Goal: Task Accomplishment & Management: Manage account settings

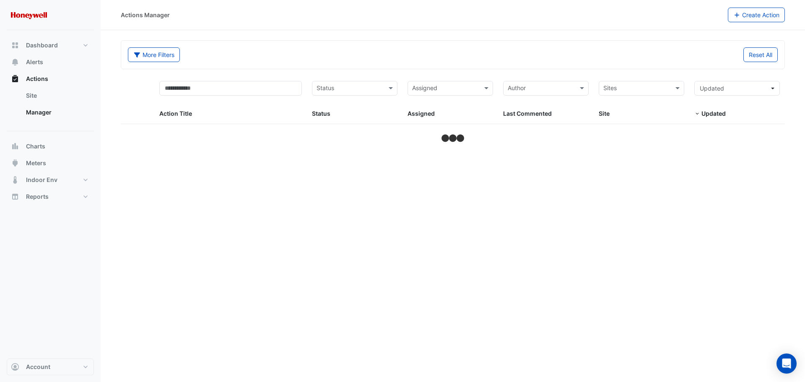
select select "**"
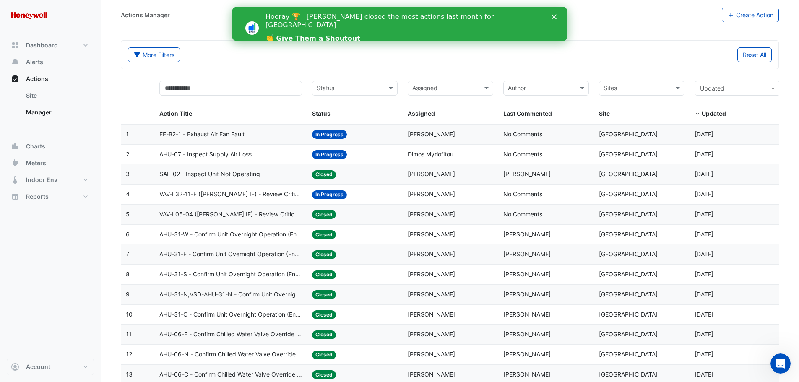
click at [215, 153] on span "AHU-07 - Inspect Supply Air Loss" at bounding box center [205, 155] width 92 height 10
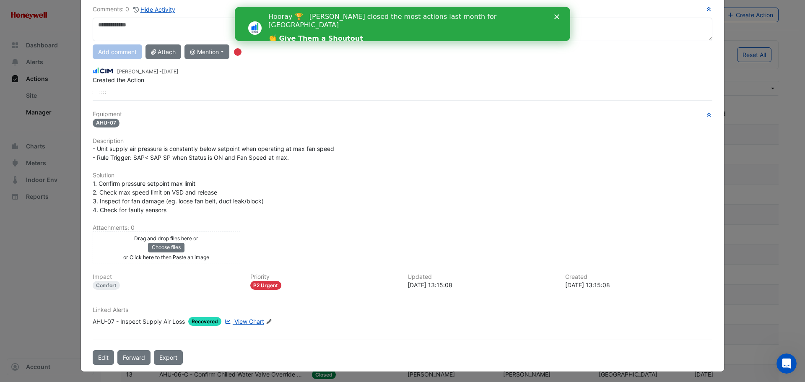
scroll to position [65, 0]
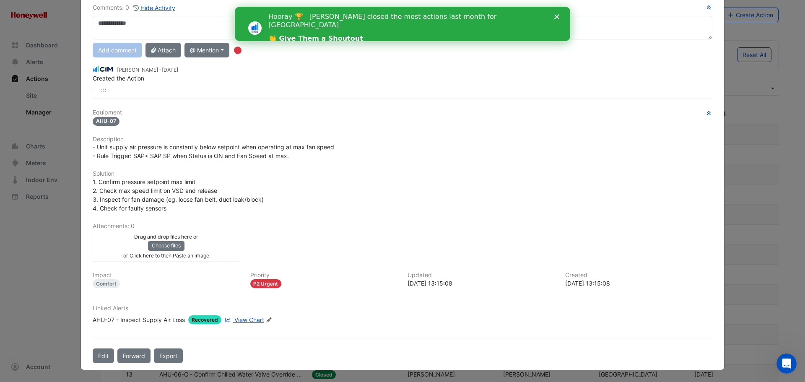
click at [239, 320] on span "View Chart" at bounding box center [249, 319] width 30 height 7
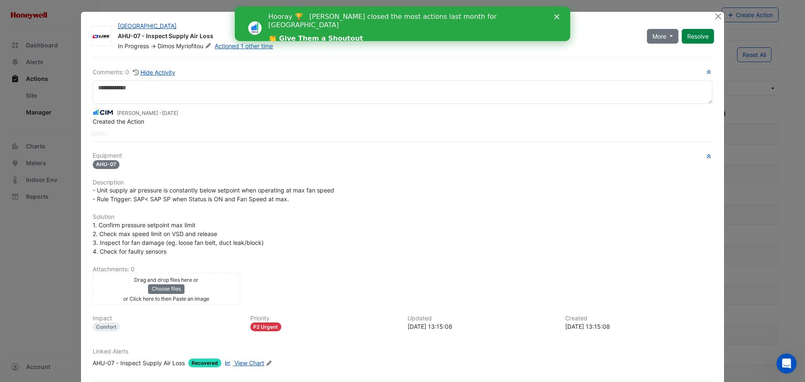
scroll to position [0, 0]
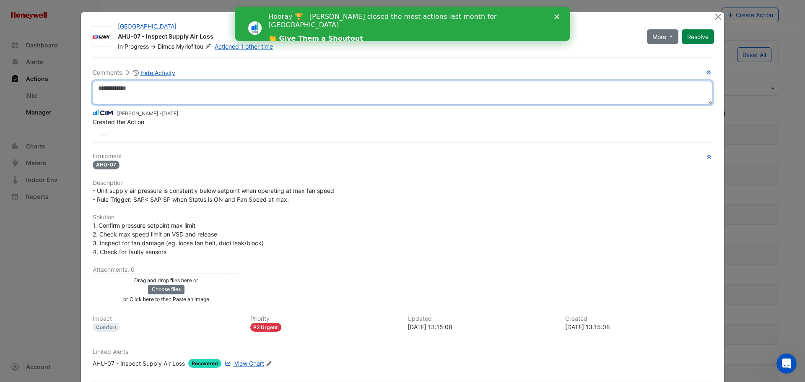
click at [137, 84] on textarea at bounding box center [403, 92] width 620 height 23
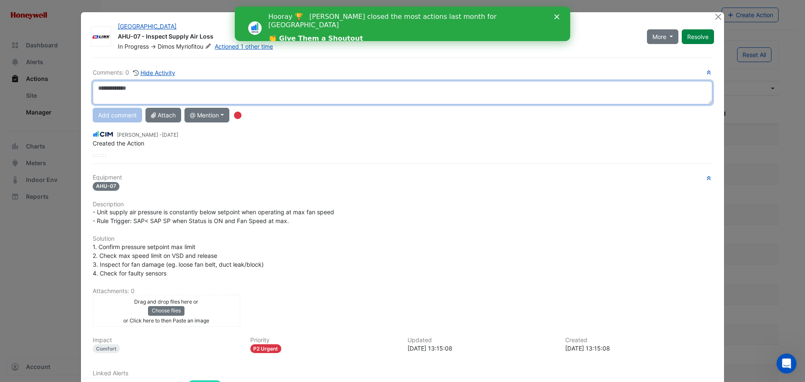
type textarea "*"
click at [214, 86] on textarea "**********" at bounding box center [403, 92] width 620 height 23
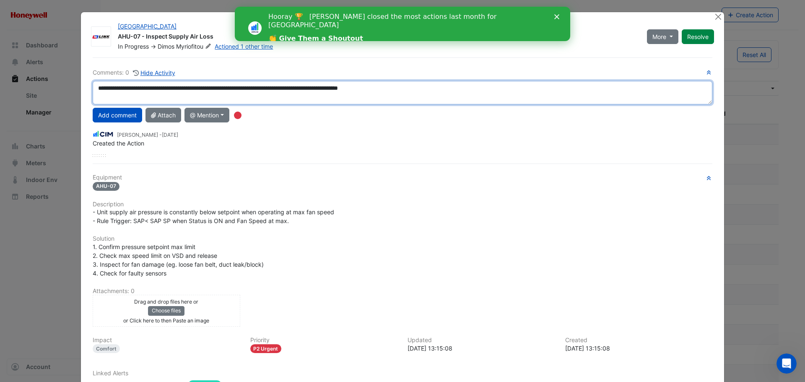
type textarea "**********"
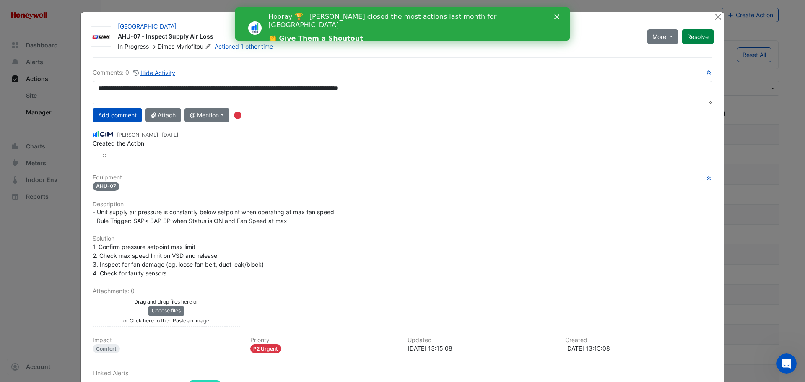
click at [646, 216] on div "- Unit supply air pressure is constantly below setpoint when operating at max f…" at bounding box center [403, 217] width 620 height 18
click at [115, 117] on button "Add comment" at bounding box center [117, 115] width 49 height 15
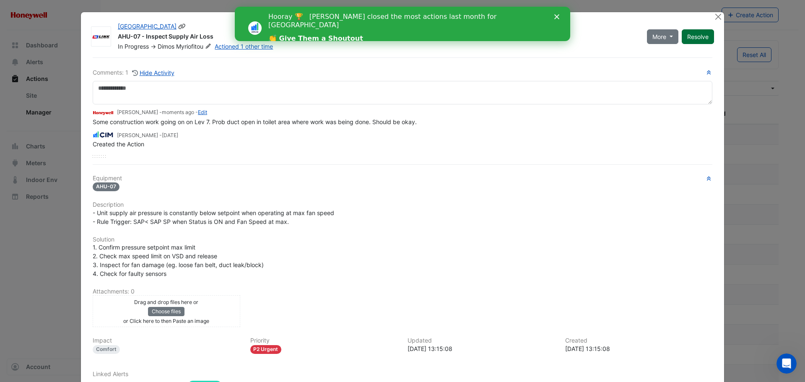
click at [691, 32] on button "Resolve" at bounding box center [698, 36] width 32 height 15
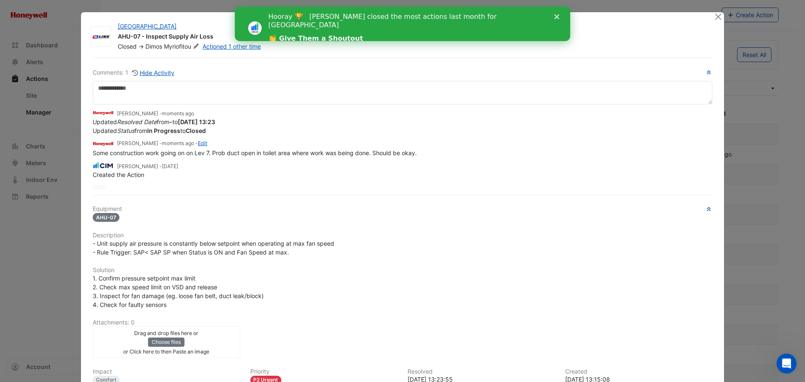
click at [710, 15] on div "Chifley Tower AHU-07 - Inspect Supply Air Loss Closed -> Dimos Myriofitou Actio…" at bounding box center [402, 239] width 643 height 454
click at [717, 18] on button "Close" at bounding box center [718, 16] width 9 height 9
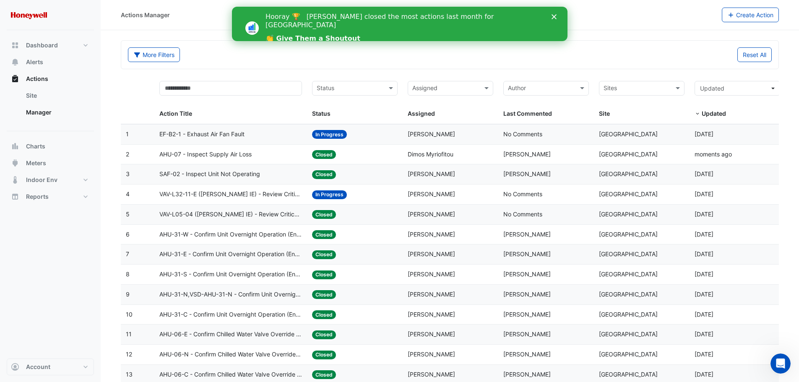
click at [210, 191] on span "VAV-L32-11-E ([PERSON_NAME] IE) - Review Critical Sensor Outside Range" at bounding box center [230, 195] width 143 height 10
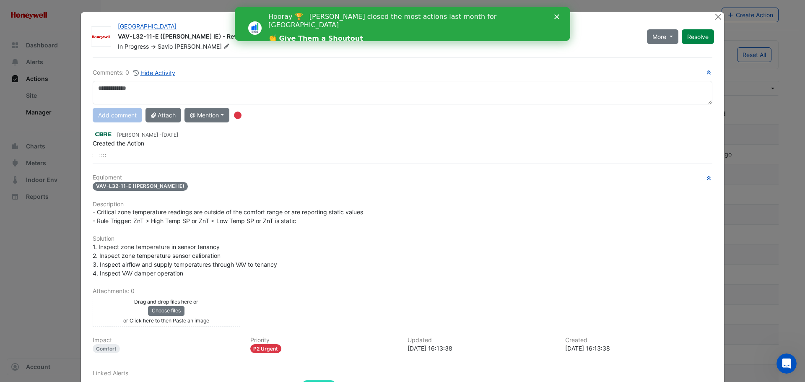
click at [123, 92] on textarea at bounding box center [403, 92] width 620 height 23
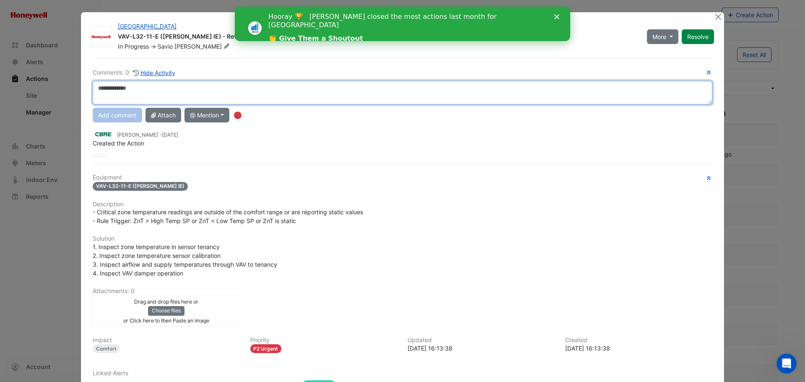
click at [182, 86] on textarea at bounding box center [403, 92] width 620 height 23
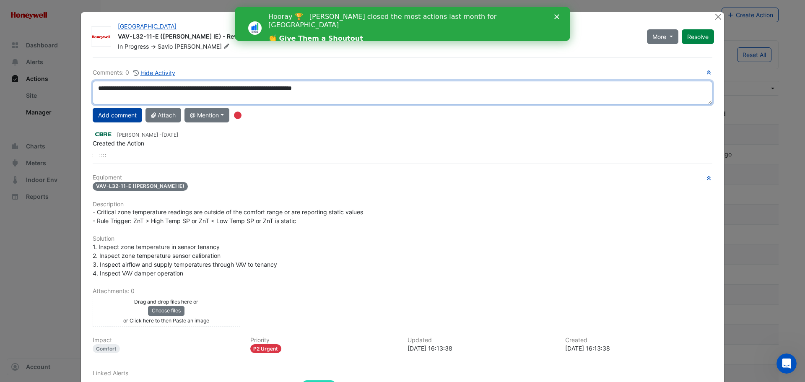
type textarea "**********"
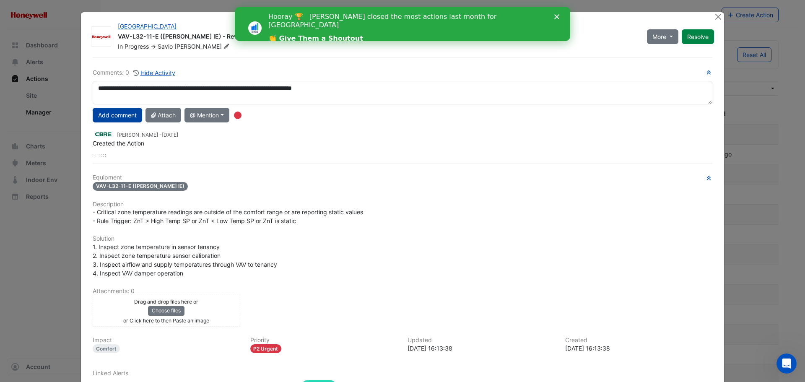
click at [118, 113] on button "Add comment" at bounding box center [117, 115] width 49 height 15
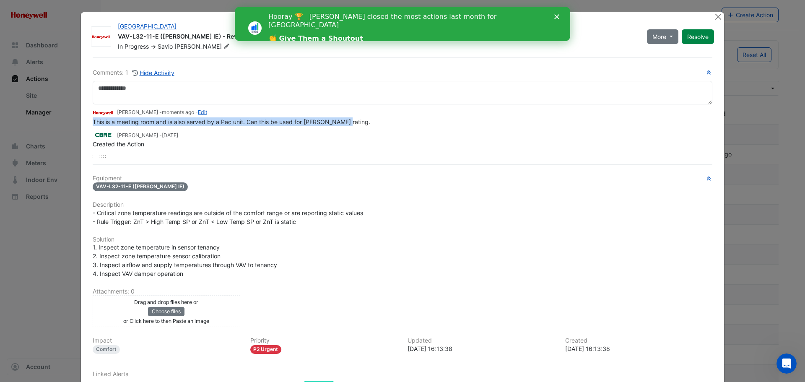
drag, startPoint x: 351, startPoint y: 120, endPoint x: 91, endPoint y: 120, distance: 260.4
click at [93, 120] on div "This is a meeting room and is also served by a Pac unit. Can this be used for N…" at bounding box center [403, 121] width 620 height 9
copy span "This is a meeting room and is also served by a Pac unit. Can this be used for N…"
click at [790, 363] on icon "Open Intercom Messenger" at bounding box center [787, 364] width 14 height 14
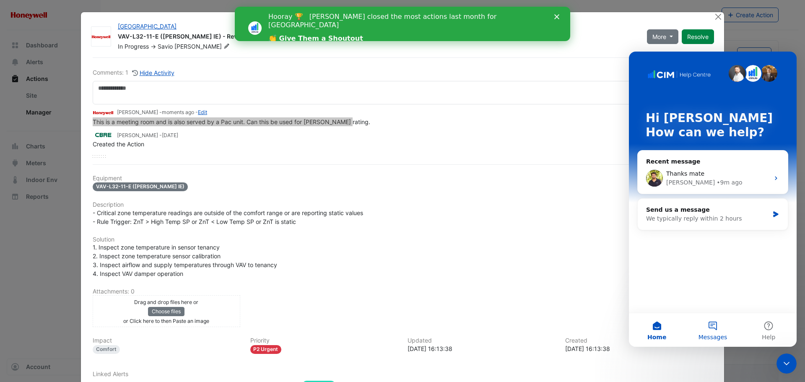
click at [710, 325] on button "Messages" at bounding box center [713, 330] width 56 height 34
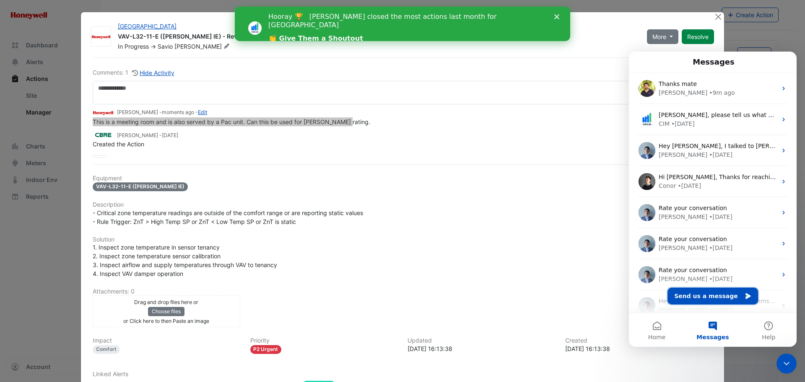
click at [704, 296] on button "Send us a message" at bounding box center [713, 296] width 91 height 17
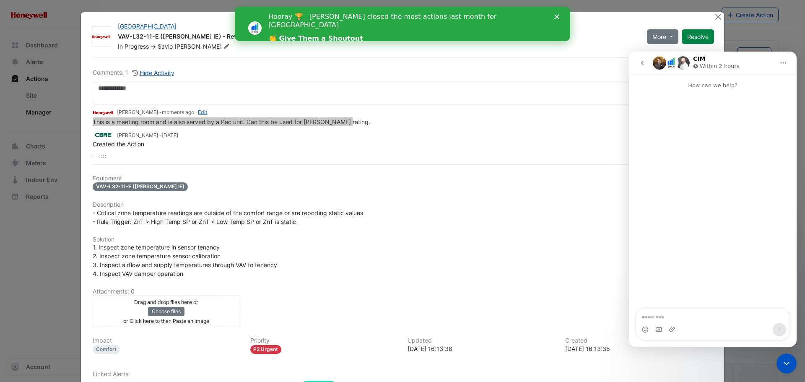
click at [691, 320] on textarea "Message…" at bounding box center [712, 316] width 153 height 14
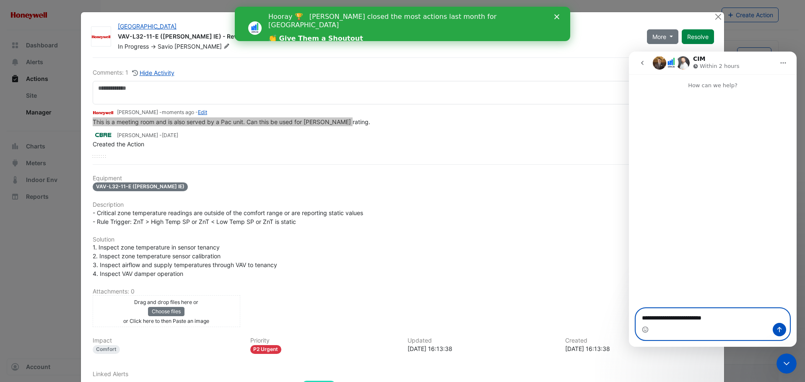
paste textarea "**********"
type textarea "**********"
click at [779, 327] on icon "Send a message…" at bounding box center [779, 329] width 7 height 7
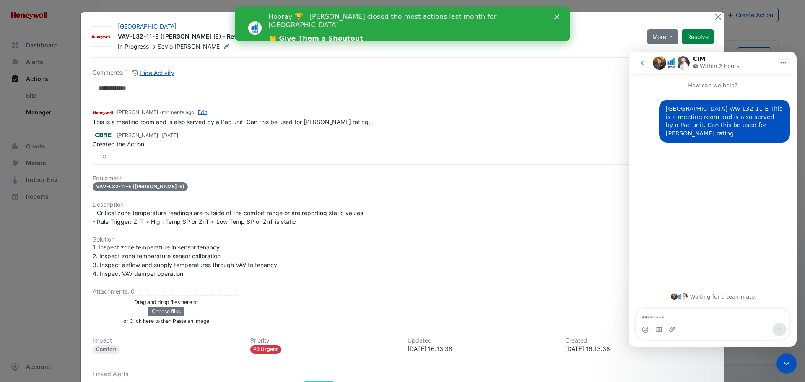
click at [480, 279] on div "Equipment VAV-L32-11-E (NABERS IE) Description - Critical zone temperature read…" at bounding box center [403, 286] width 620 height 222
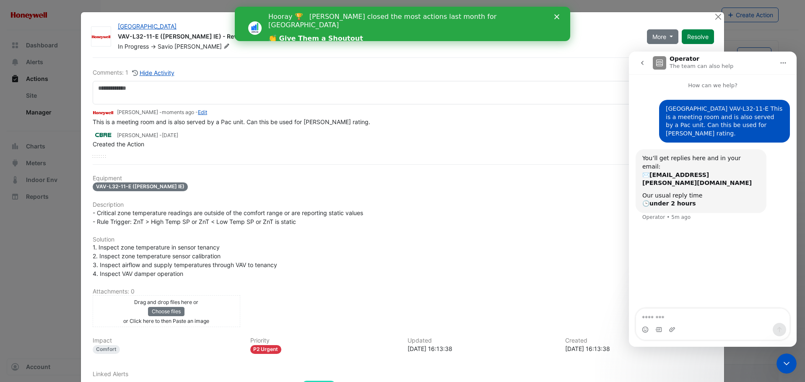
click at [457, 240] on h6 "Solution" at bounding box center [403, 239] width 620 height 7
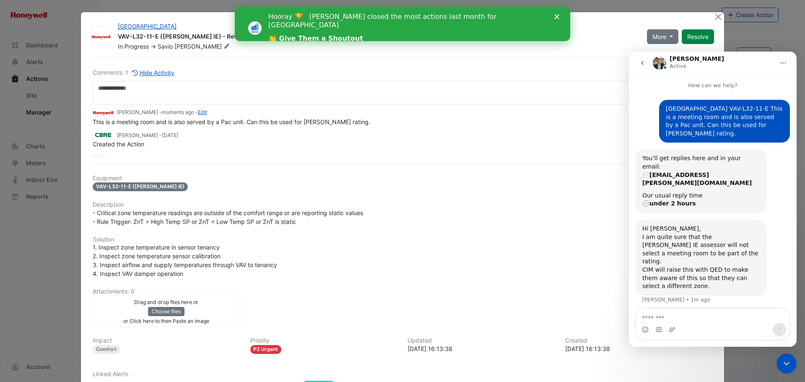
click at [696, 325] on div "Intercom messenger" at bounding box center [712, 329] width 153 height 13
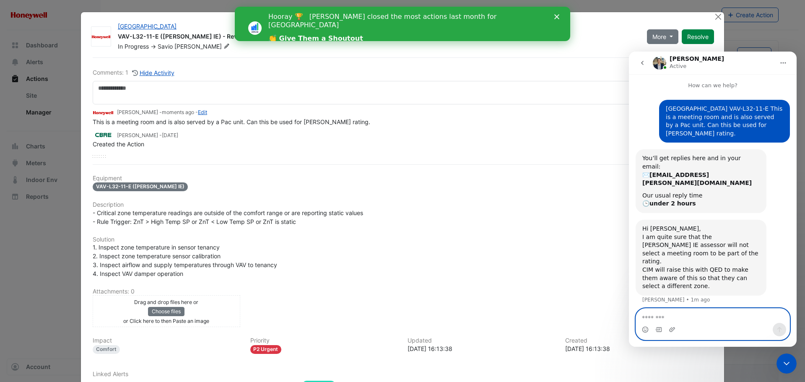
click at [696, 317] on textarea "Message…" at bounding box center [712, 316] width 153 height 14
type textarea "**********"
click at [779, 326] on icon "Send a message…" at bounding box center [779, 329] width 7 height 7
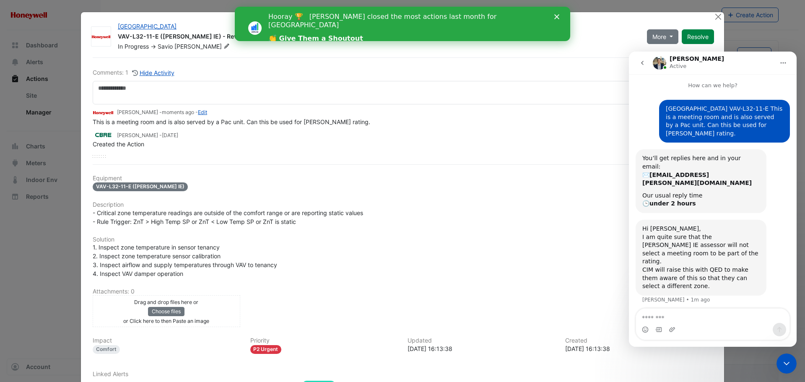
click at [390, 189] on div "VAV-L32-11-E (NABERS IE)" at bounding box center [403, 187] width 620 height 10
click at [556, 16] on icon "Close" at bounding box center [556, 16] width 5 height 5
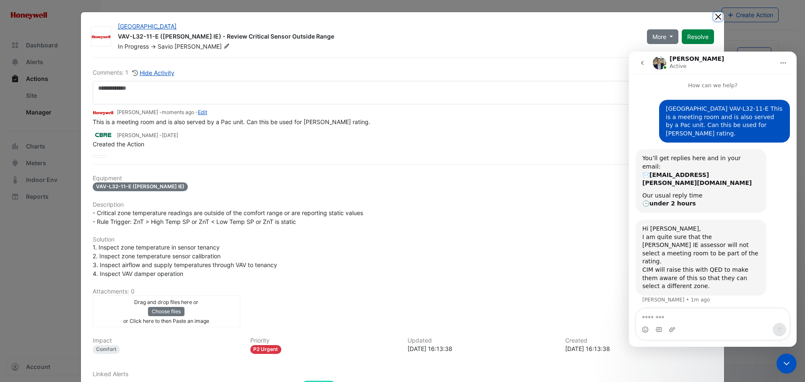
click at [715, 15] on button "Close" at bounding box center [718, 16] width 9 height 9
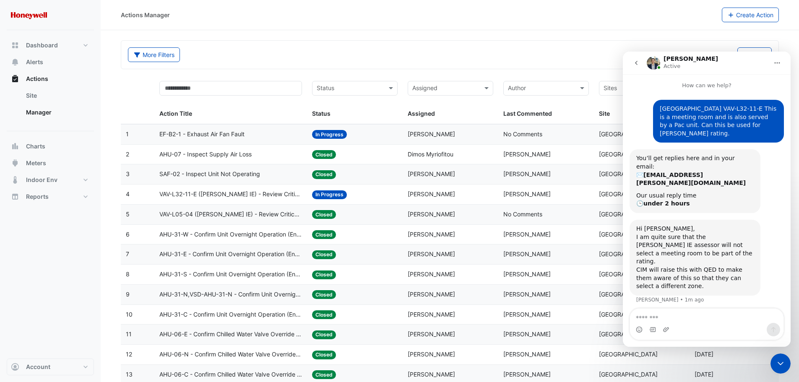
click at [205, 151] on span "AHU-07 - Inspect Supply Air Loss" at bounding box center [205, 155] width 92 height 10
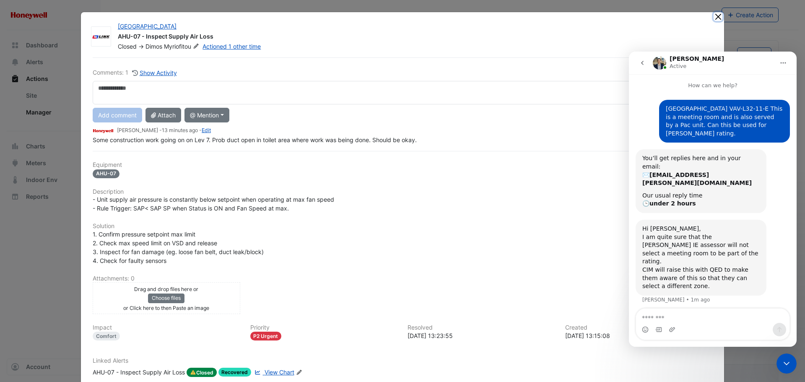
click at [718, 16] on button "Close" at bounding box center [718, 16] width 9 height 9
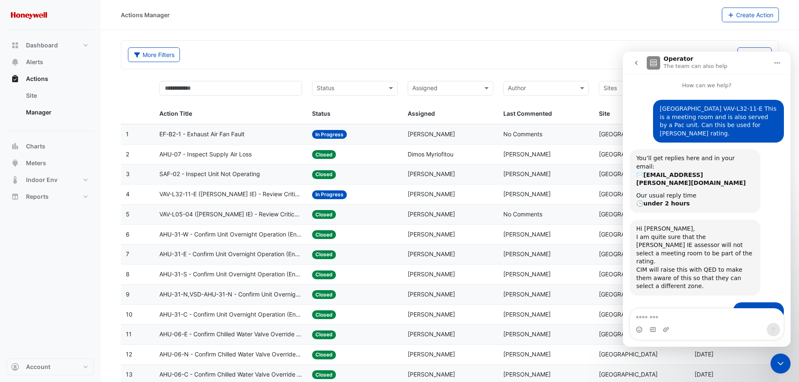
scroll to position [64, 0]
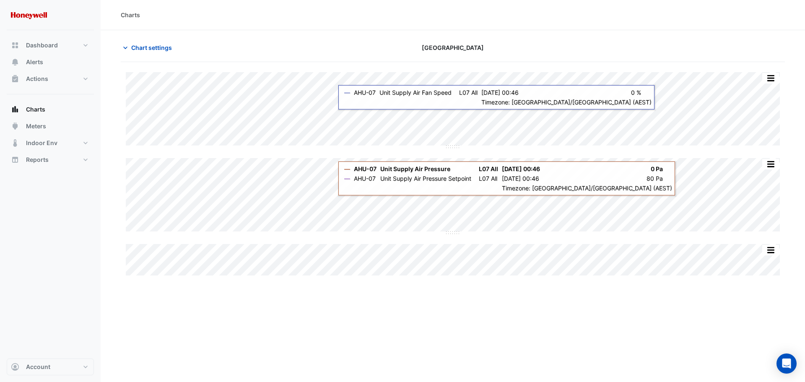
click at [353, 340] on div "Charts Chart settings Chifley Tower Split All Split None Print Save as JPEG Sav…" at bounding box center [453, 191] width 704 height 382
click at [348, 331] on div "Charts Chart settings Chifley Tower Split All Split None Print Save as JPEG Sav…" at bounding box center [453, 191] width 704 height 382
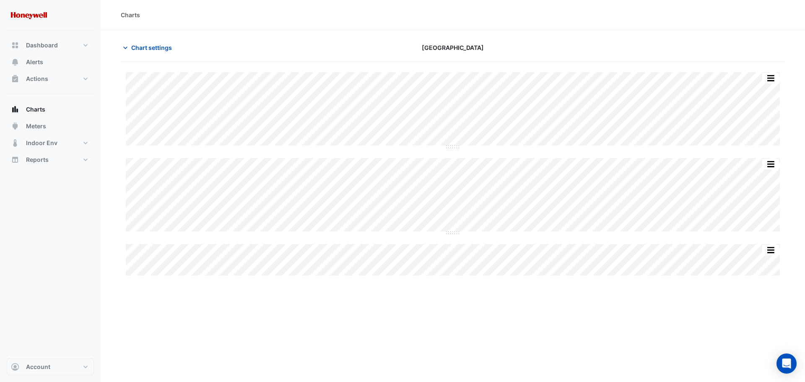
click at [453, 308] on div "Charts Chart settings Chifley Tower Split All Split None Print Save as JPEG Sav…" at bounding box center [453, 191] width 704 height 382
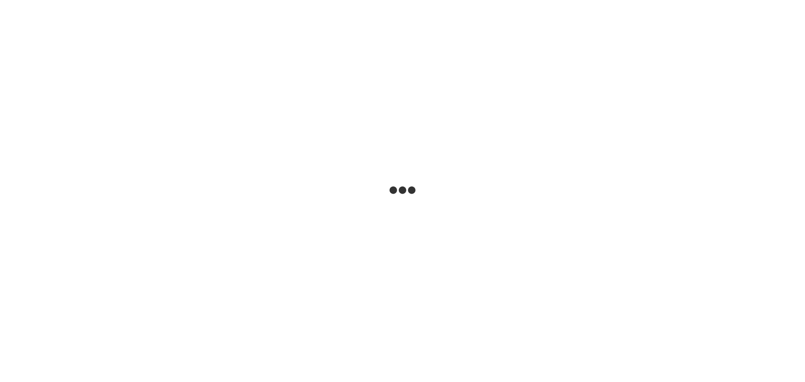
select select "**"
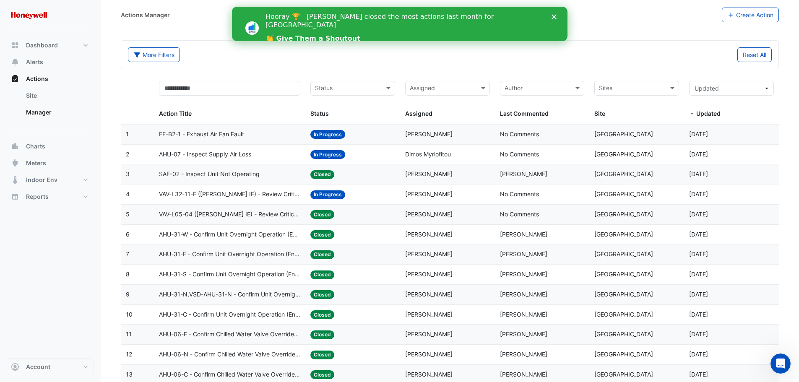
click at [215, 152] on span "AHU-07 - Inspect Supply Air Loss" at bounding box center [205, 155] width 92 height 10
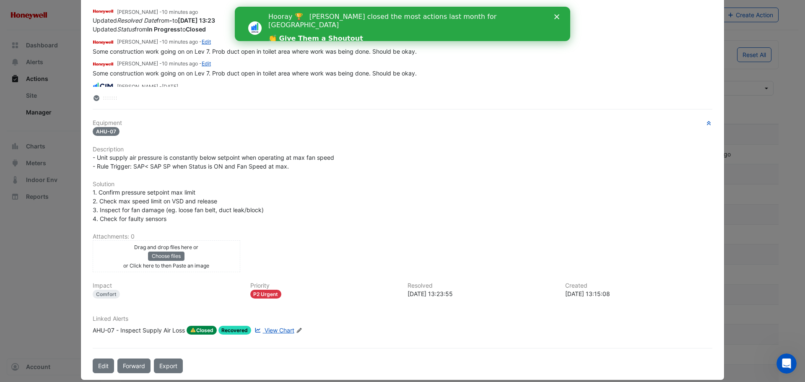
scroll to position [133, 0]
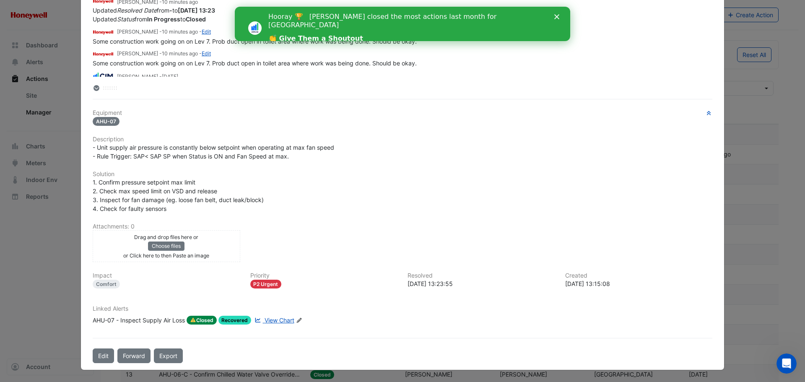
click at [201, 319] on span "Closed" at bounding box center [202, 320] width 30 height 9
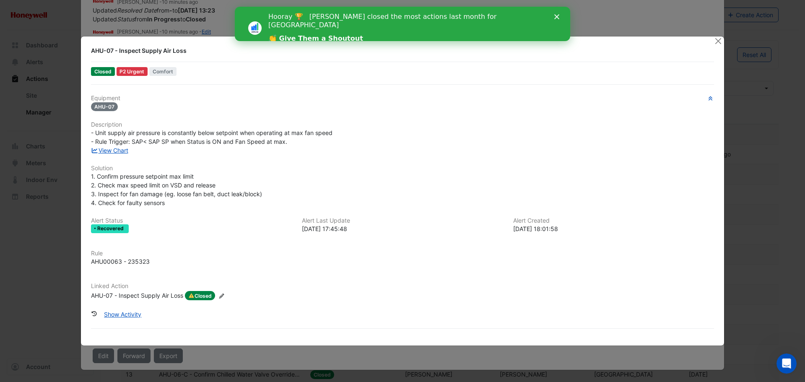
scroll to position [112, 0]
click at [719, 41] on button "Close" at bounding box center [718, 40] width 9 height 9
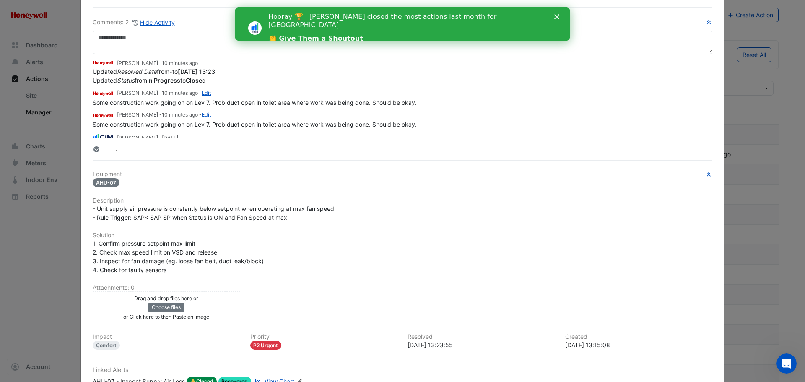
scroll to position [0, 0]
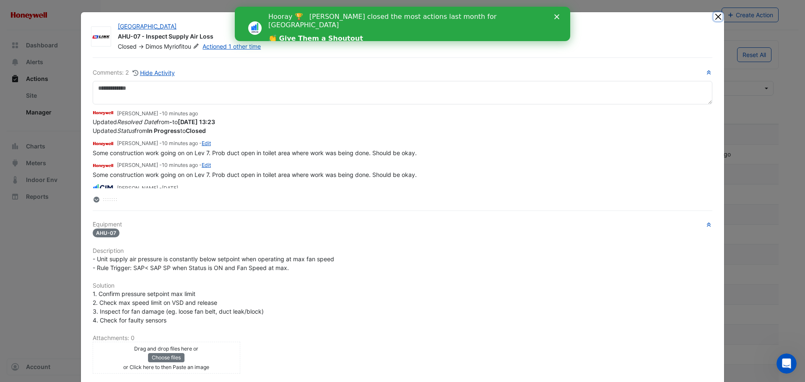
click at [715, 18] on button "Close" at bounding box center [718, 16] width 9 height 9
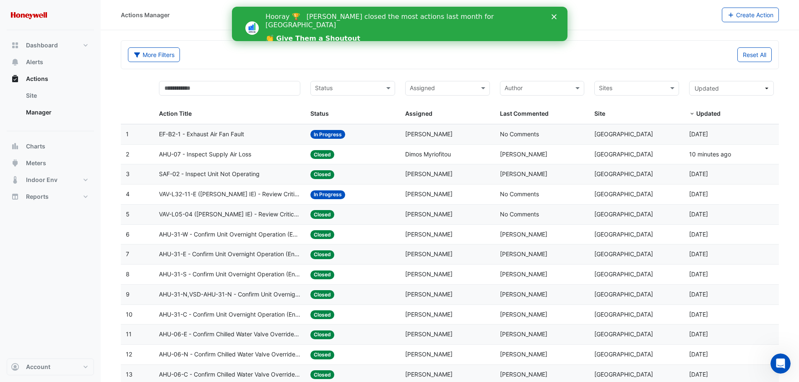
click at [180, 135] on span "EF-B2-1 - Exhaust Air Fan Fault" at bounding box center [201, 135] width 85 height 10
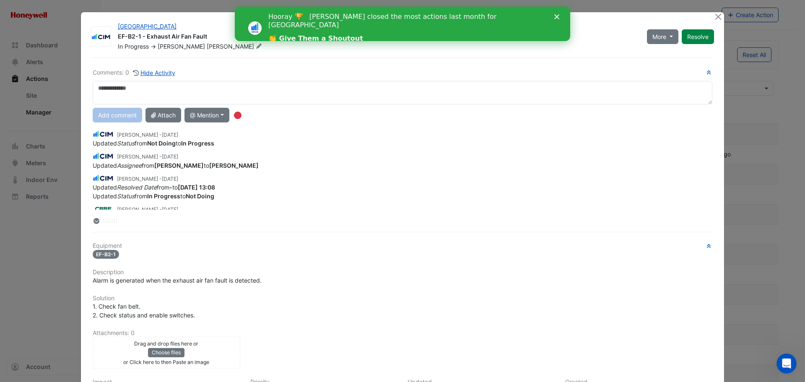
click at [151, 91] on textarea at bounding box center [403, 92] width 620 height 23
click at [205, 88] on textarea "**********" at bounding box center [403, 92] width 620 height 23
type textarea "**********"
click at [112, 112] on button "Add comment" at bounding box center [117, 115] width 49 height 15
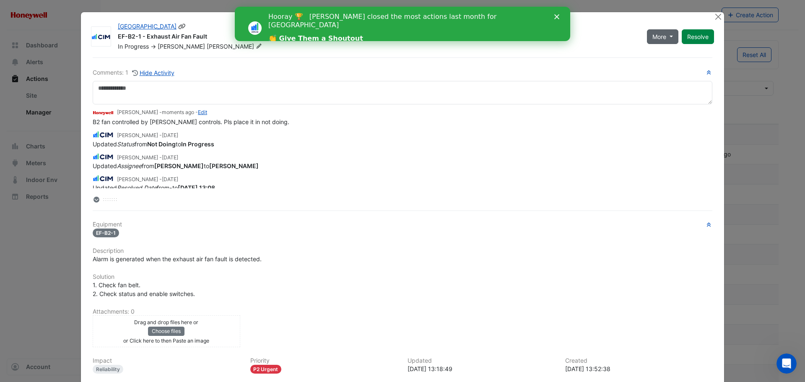
click at [664, 36] on button "More" at bounding box center [662, 36] width 31 height 15
click at [664, 55] on button "On Hold" at bounding box center [677, 55] width 66 height 12
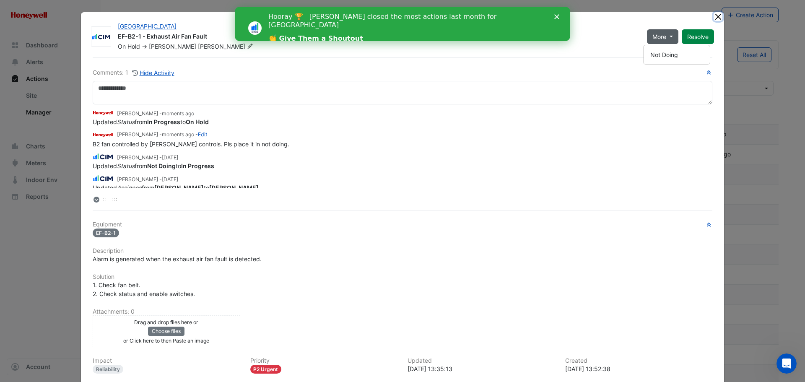
click at [714, 16] on button "Close" at bounding box center [718, 16] width 9 height 9
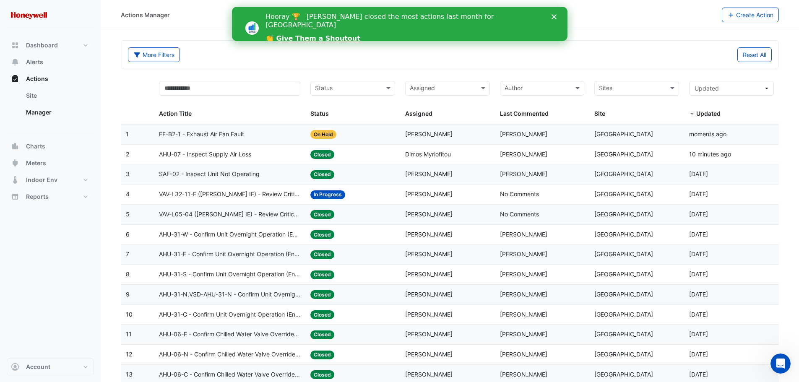
click at [554, 16] on polygon "Close" at bounding box center [553, 16] width 5 height 5
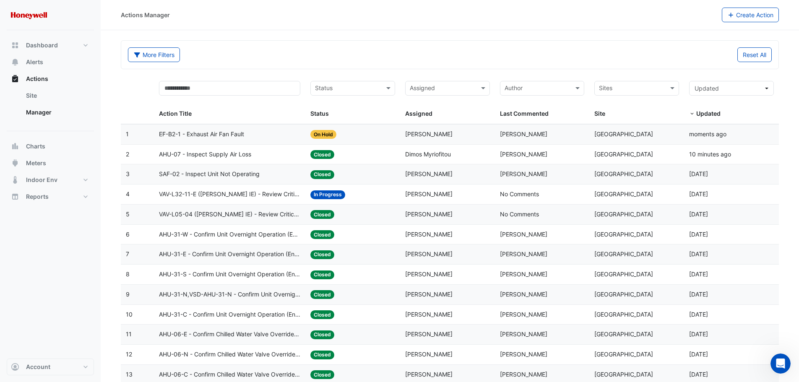
click at [559, 30] on div "Actions Manager Create Action More Filters Reset All Status Assigned Sites Acti…" at bounding box center [450, 323] width 698 height 647
click at [256, 12] on div "Actions Manager" at bounding box center [421, 15] width 601 height 15
